Goal: Task Accomplishment & Management: Use online tool/utility

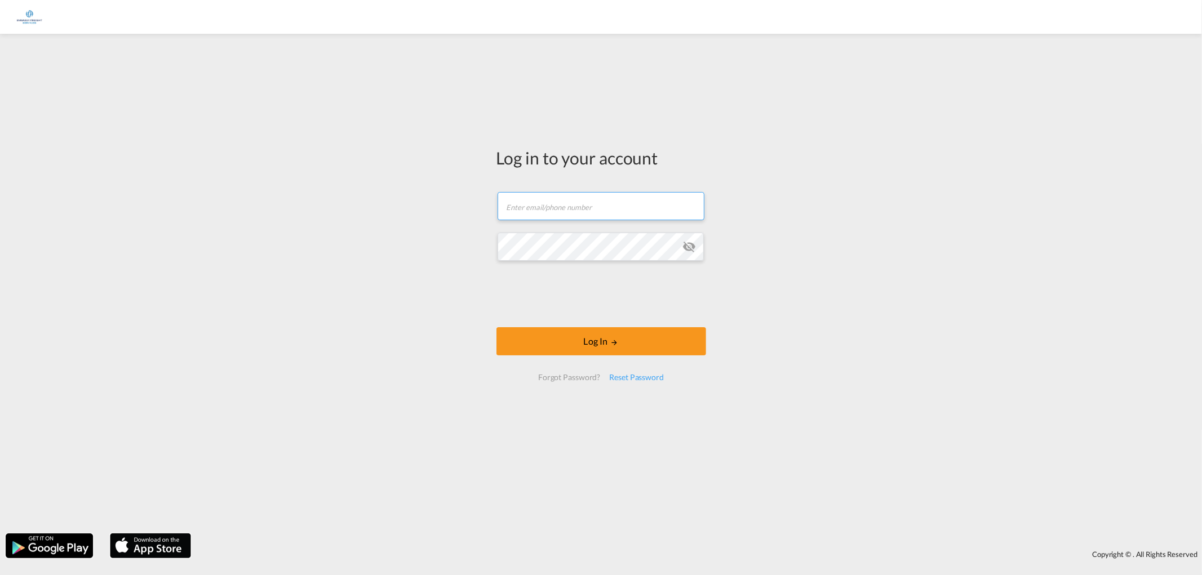
click at [534, 206] on input "text" at bounding box center [601, 206] width 207 height 28
type input "[PERSON_NAME][EMAIL_ADDRESS][PERSON_NAME][DOMAIN_NAME]"
click at [598, 340] on button "Log In" at bounding box center [602, 341] width 210 height 28
